Goal: Task Accomplishment & Management: Manage account settings

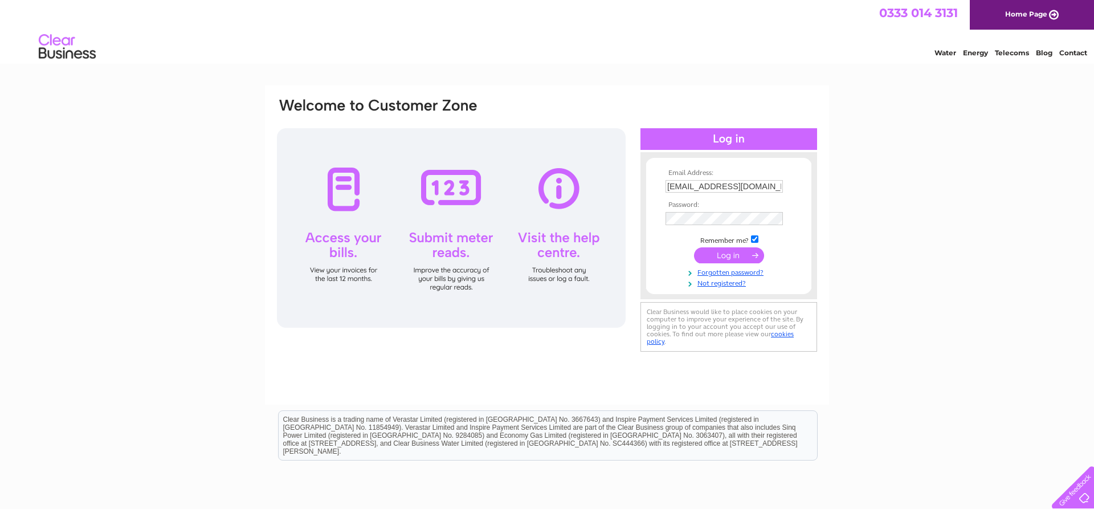
click at [727, 253] on input "submit" at bounding box center [729, 255] width 70 height 16
click at [737, 257] on input "submit" at bounding box center [729, 255] width 70 height 16
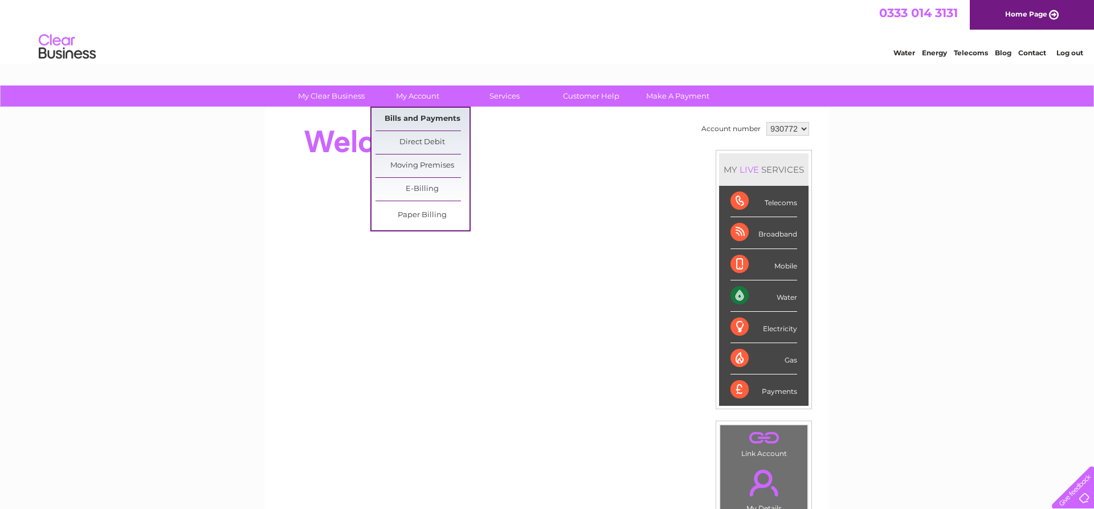
click at [425, 121] on link "Bills and Payments" at bounding box center [422, 119] width 94 height 23
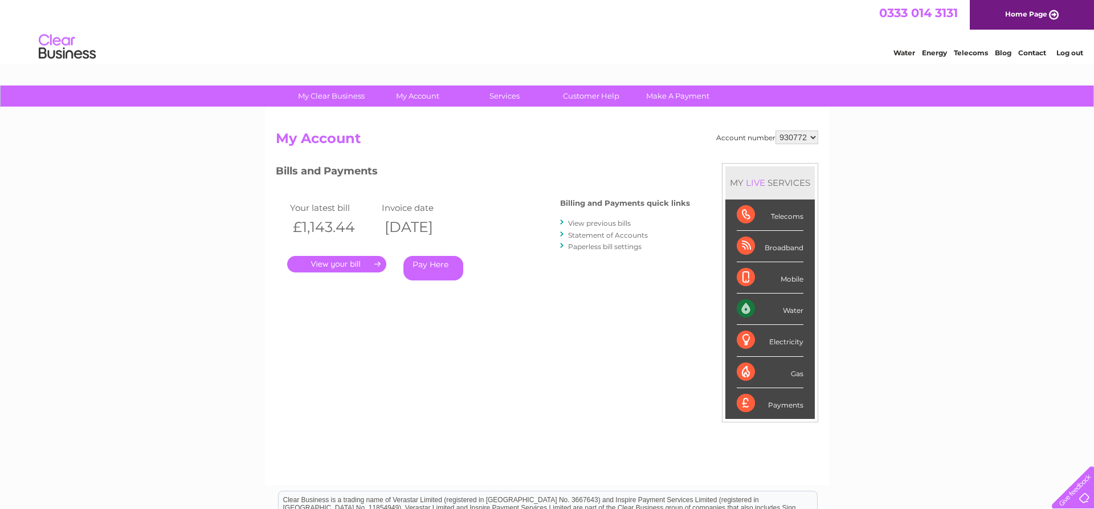
click at [341, 262] on link "." at bounding box center [336, 264] width 99 height 17
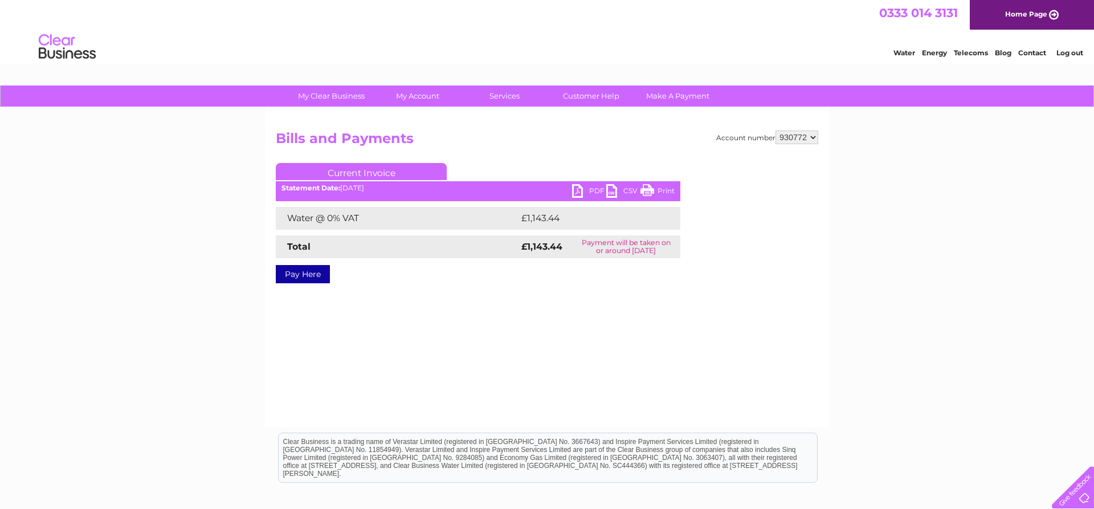
click at [581, 187] on link "PDF" at bounding box center [589, 192] width 34 height 17
